Goal: Check status: Verify the current state of an ongoing process or item

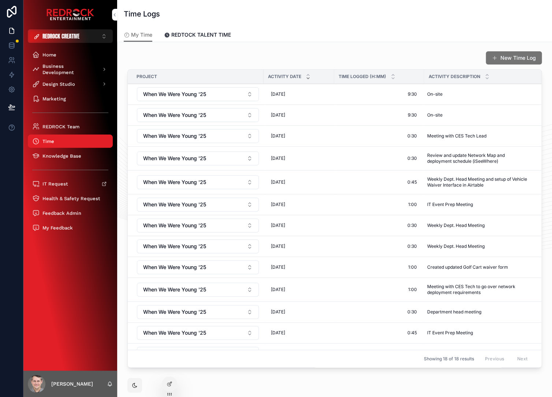
click at [304, 20] on div "Time Logs" at bounding box center [335, 14] width 422 height 28
click at [86, 37] on button "REDROCK CREATIVE ⌥ 4" at bounding box center [70, 36] width 85 height 14
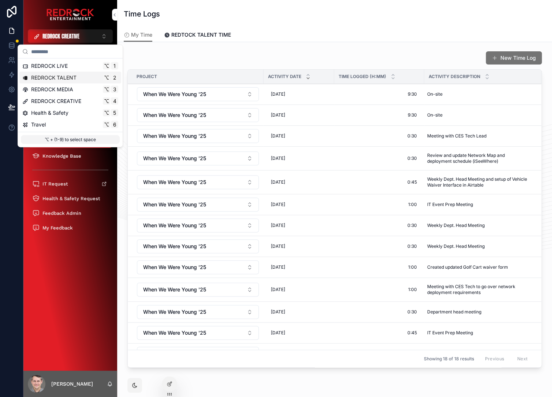
click at [70, 71] on div "REDROCK LIVE ⌥ 1" at bounding box center [70, 66] width 102 height 12
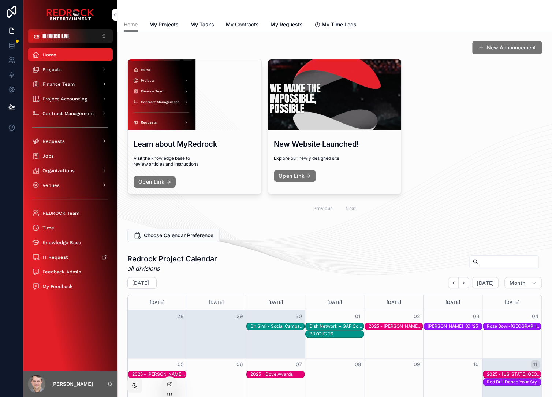
click at [471, 157] on div "Learn about MyRedrock Visit the knowledge base to review articles and instructi…" at bounding box center [334, 138] width 414 height 158
click at [469, 72] on div "Learn about MyRedrock Visit the knowledge base to review articles and instructi…" at bounding box center [334, 138] width 414 height 158
click at [64, 66] on div "Projects" at bounding box center [70, 69] width 76 height 12
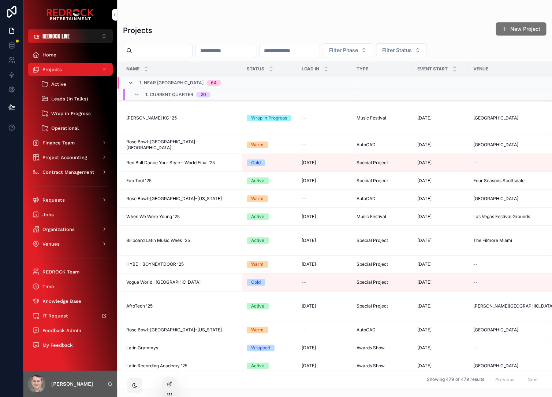
click at [129, 84] on icon "scrollable content" at bounding box center [131, 83] width 6 height 6
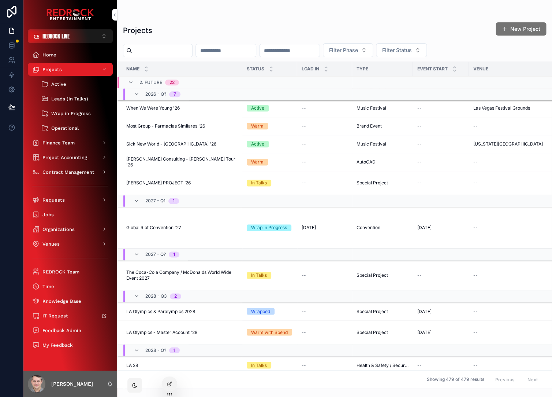
scroll to position [304, 0]
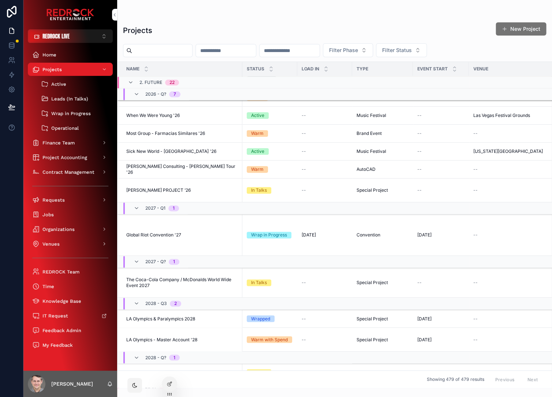
click at [165, 151] on span "Sick New World - Dallas '26" at bounding box center [171, 151] width 90 height 6
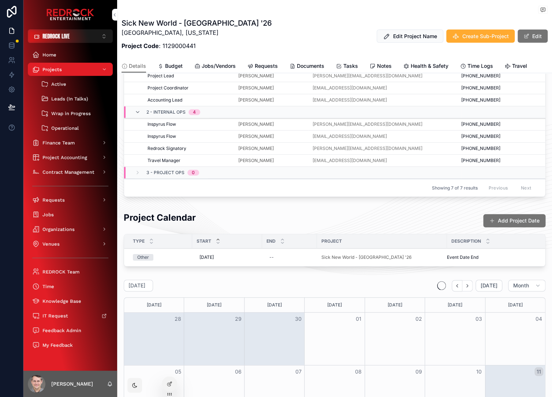
scroll to position [590, 0]
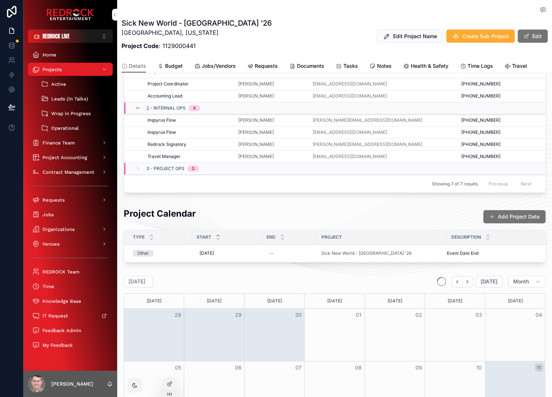
click at [193, 272] on div "Project Calendar Add Project Date Type Start End Project Description Other 10/2…" at bounding box center [334, 389] width 435 height 371
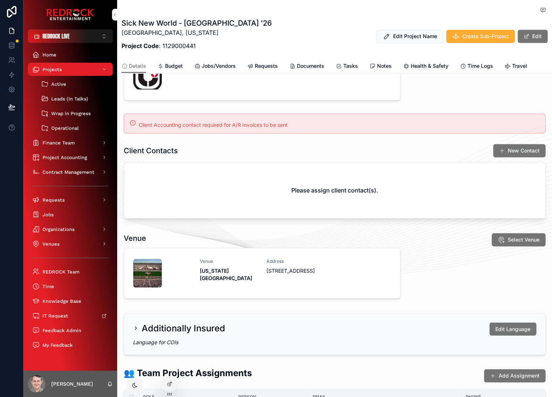
scroll to position [0, 0]
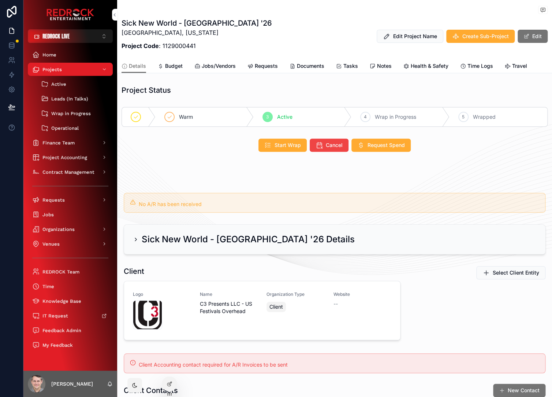
click at [190, 234] on h2 "Sick New World - Dallas '26 Details" at bounding box center [248, 239] width 213 height 12
click at [135, 240] on icon "scrollable content" at bounding box center [136, 239] width 6 height 6
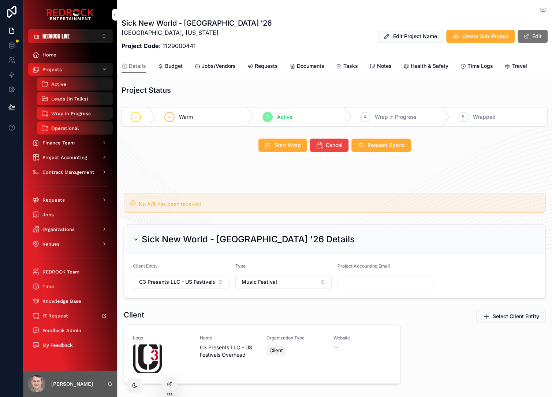
click at [79, 73] on div "Projects" at bounding box center [70, 69] width 76 height 12
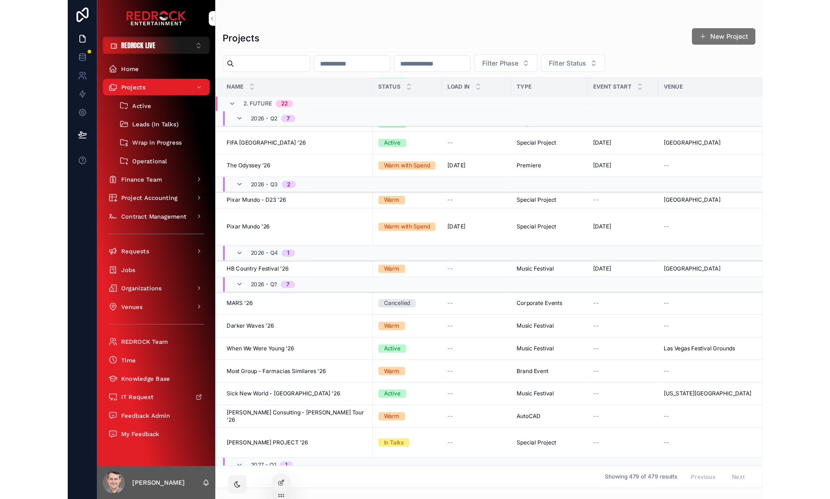
scroll to position [87, 0]
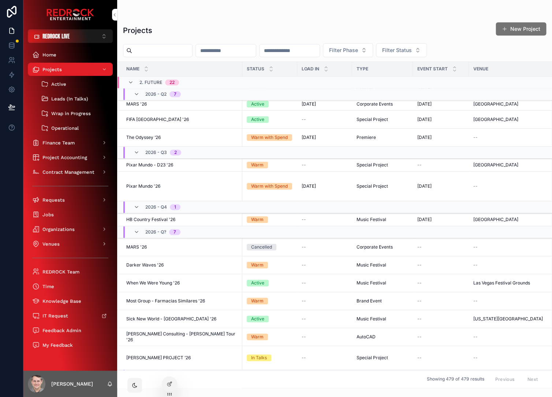
click at [288, 1] on div "Projects New Project Filter Phase Filter Status Name Status Load In Type Event …" at bounding box center [334, 194] width 435 height 388
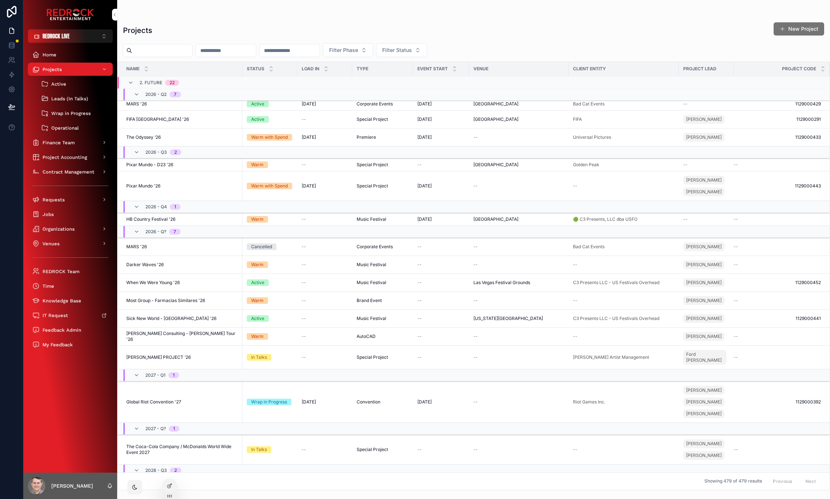
click at [100, 33] on button "REDROCK LIVE ⌥ 1" at bounding box center [70, 36] width 85 height 14
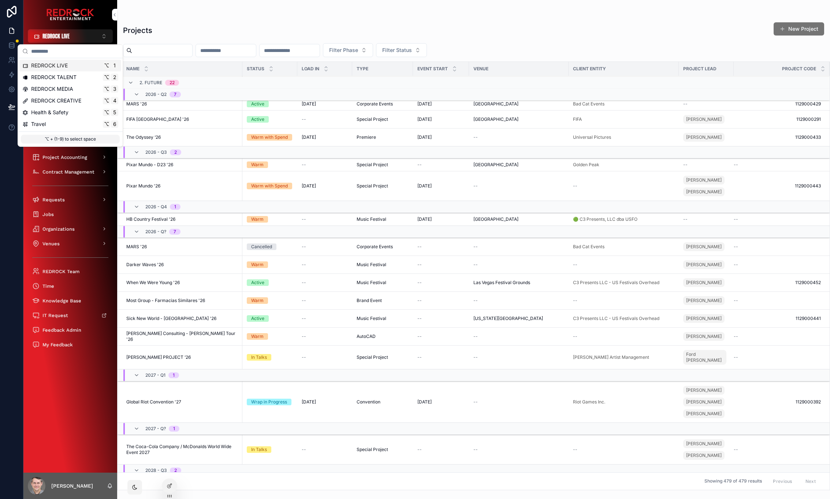
click at [100, 33] on button "REDROCK LIVE ⌥ 1" at bounding box center [70, 36] width 85 height 14
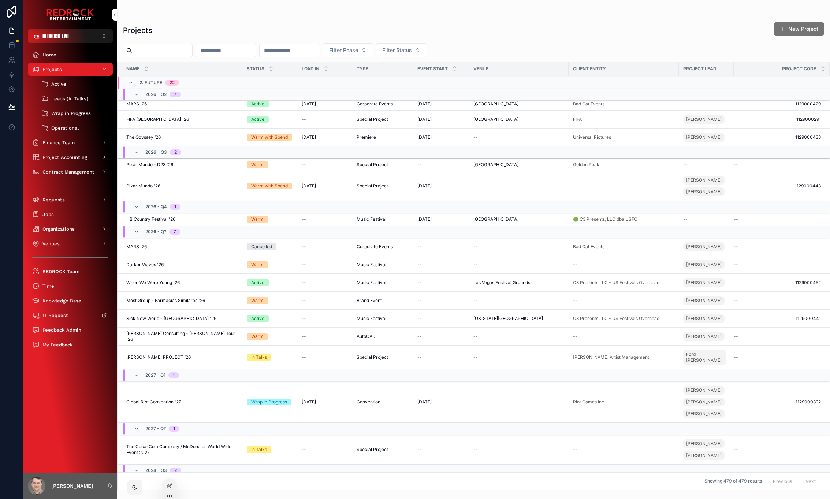
click at [0, 0] on div at bounding box center [0, 0] width 0 height 0
click at [0, 0] on icon at bounding box center [0, 0] width 0 height 0
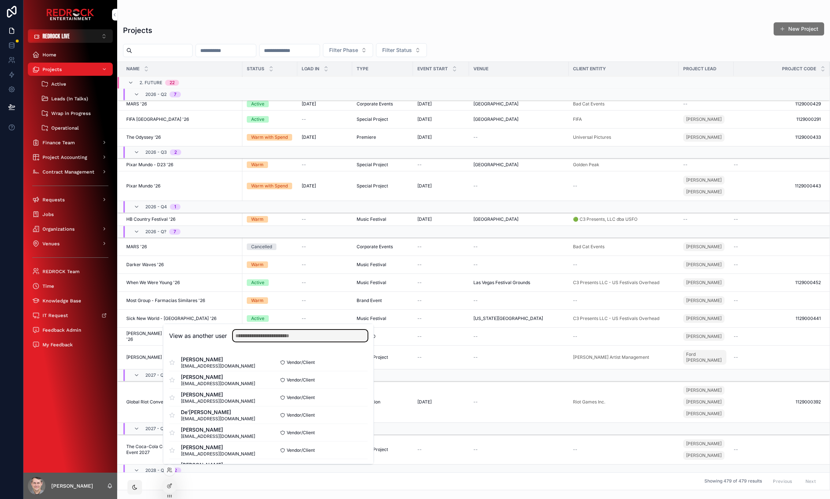
click at [274, 336] on input "text" at bounding box center [300, 336] width 135 height 12
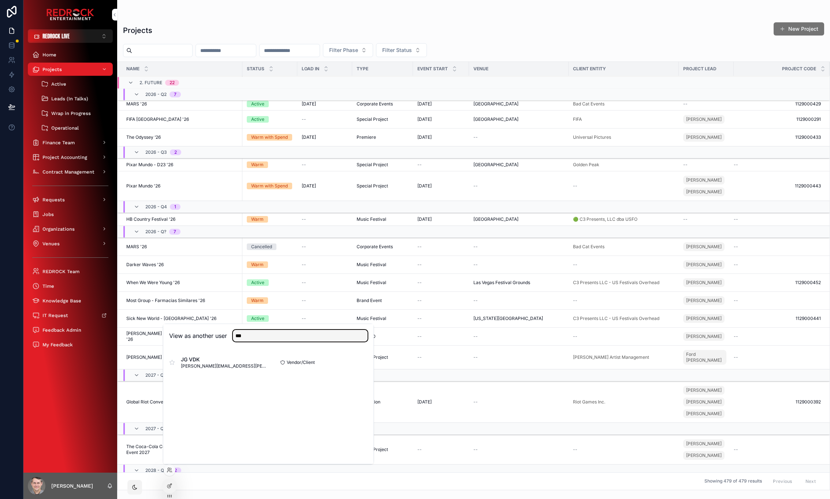
type input "***"
click at [0, 0] on button "Select" at bounding box center [0, 0] width 0 height 0
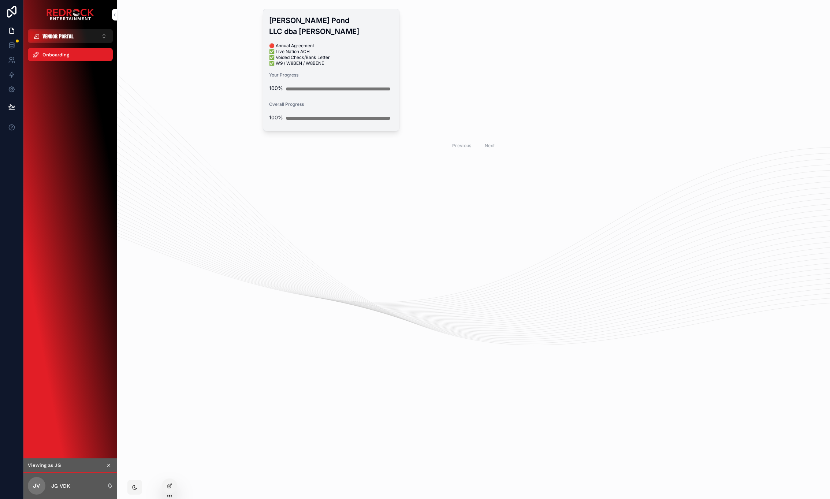
click at [348, 66] on span "🔴 Annual Agreement ✅ Live Nation ACH ✅ Voided Check/Bank Letter ✅ W9 / W8BEN / …" at bounding box center [331, 54] width 124 height 23
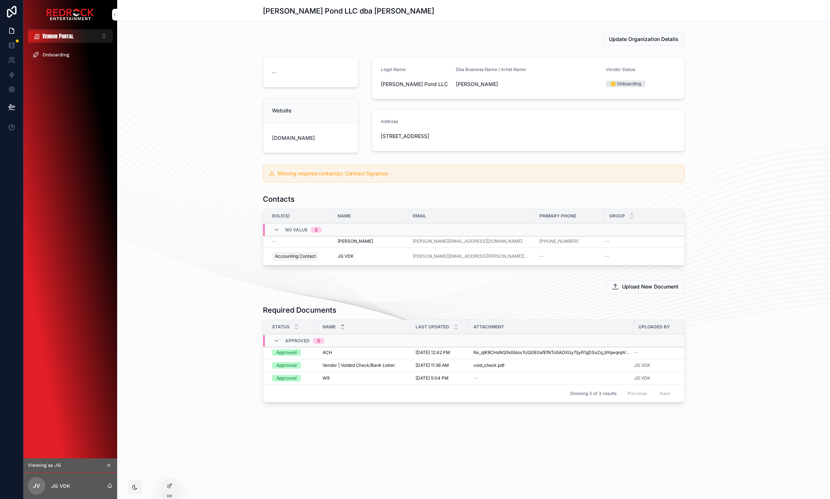
click at [112, 468] on button "scrollable content" at bounding box center [109, 465] width 8 height 8
